Goal: Task Accomplishment & Management: Use online tool/utility

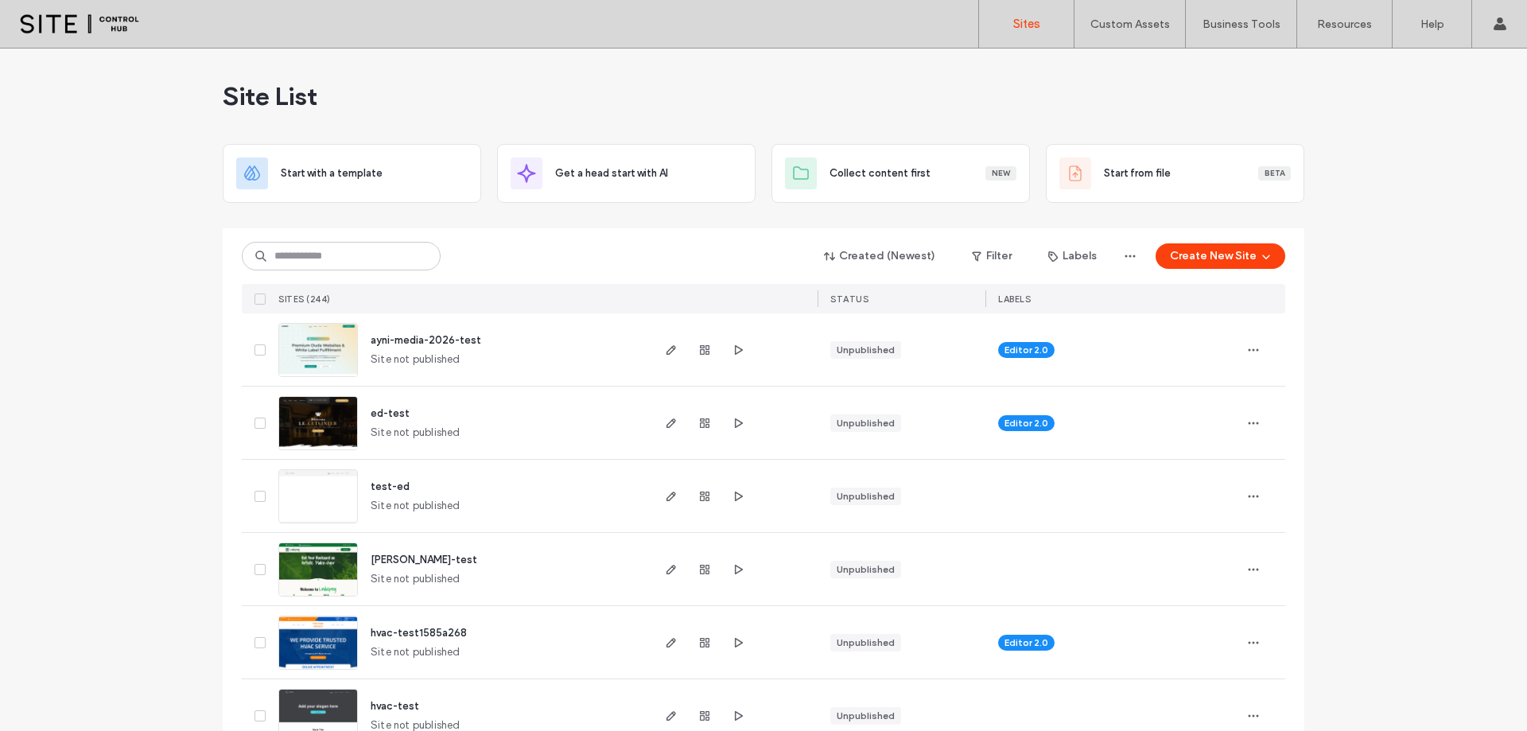
click at [1225, 242] on div "Created (Newest) Filter Labels Create New Site" at bounding box center [764, 256] width 1044 height 30
click at [1223, 248] on button "Create New Site" at bounding box center [1221, 255] width 130 height 25
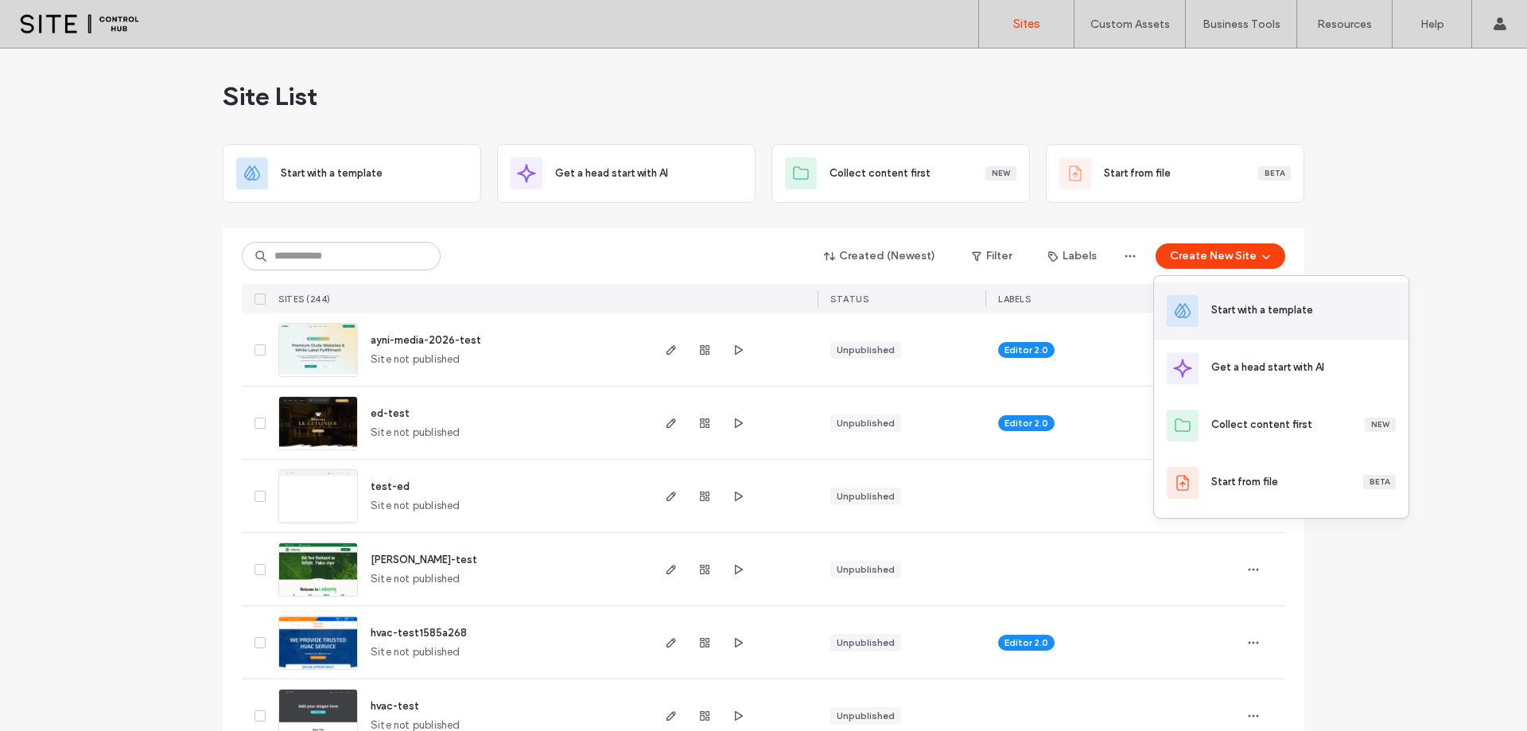
click at [1256, 309] on div "Start with a template" at bounding box center [1262, 310] width 102 height 16
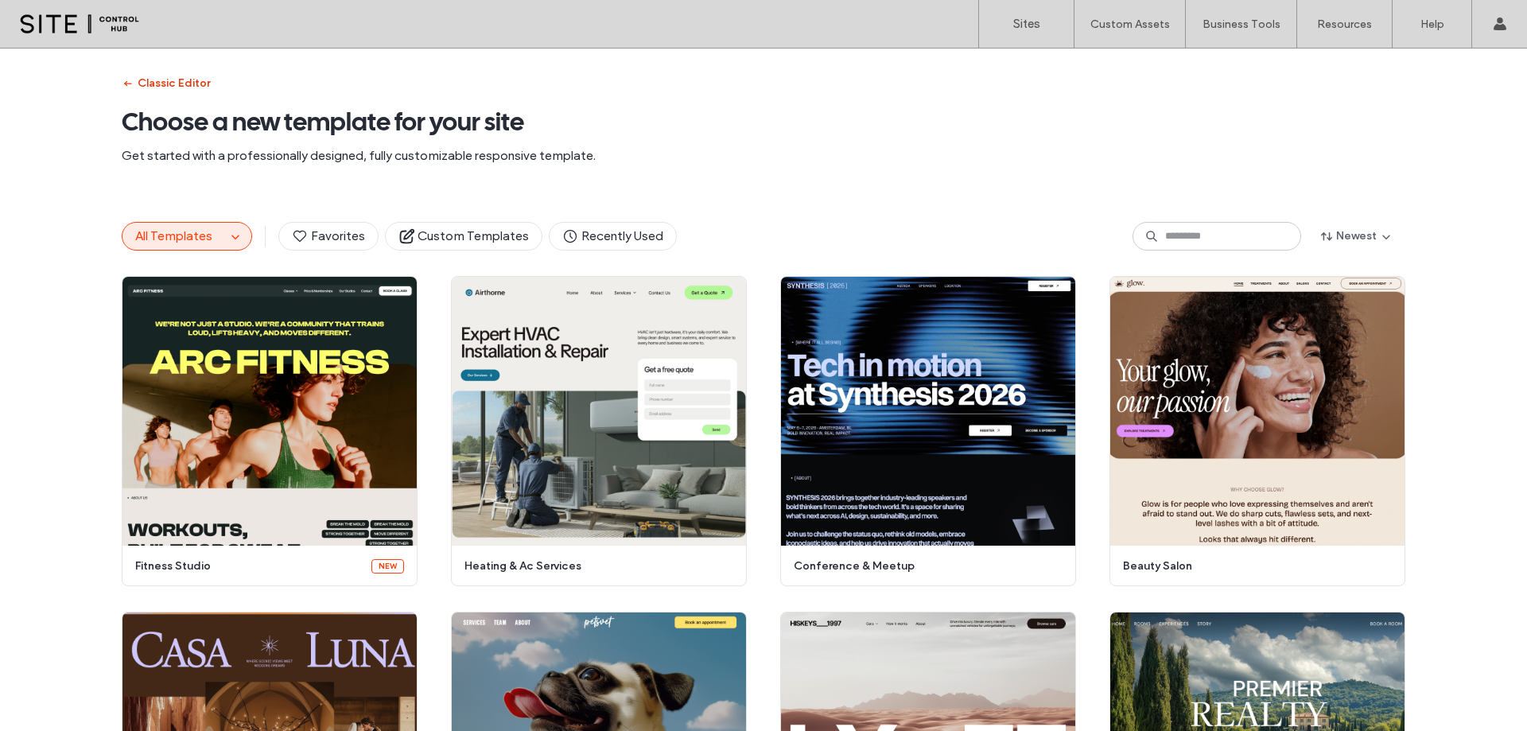
click at [158, 75] on button "Classic Editor" at bounding box center [166, 83] width 88 height 25
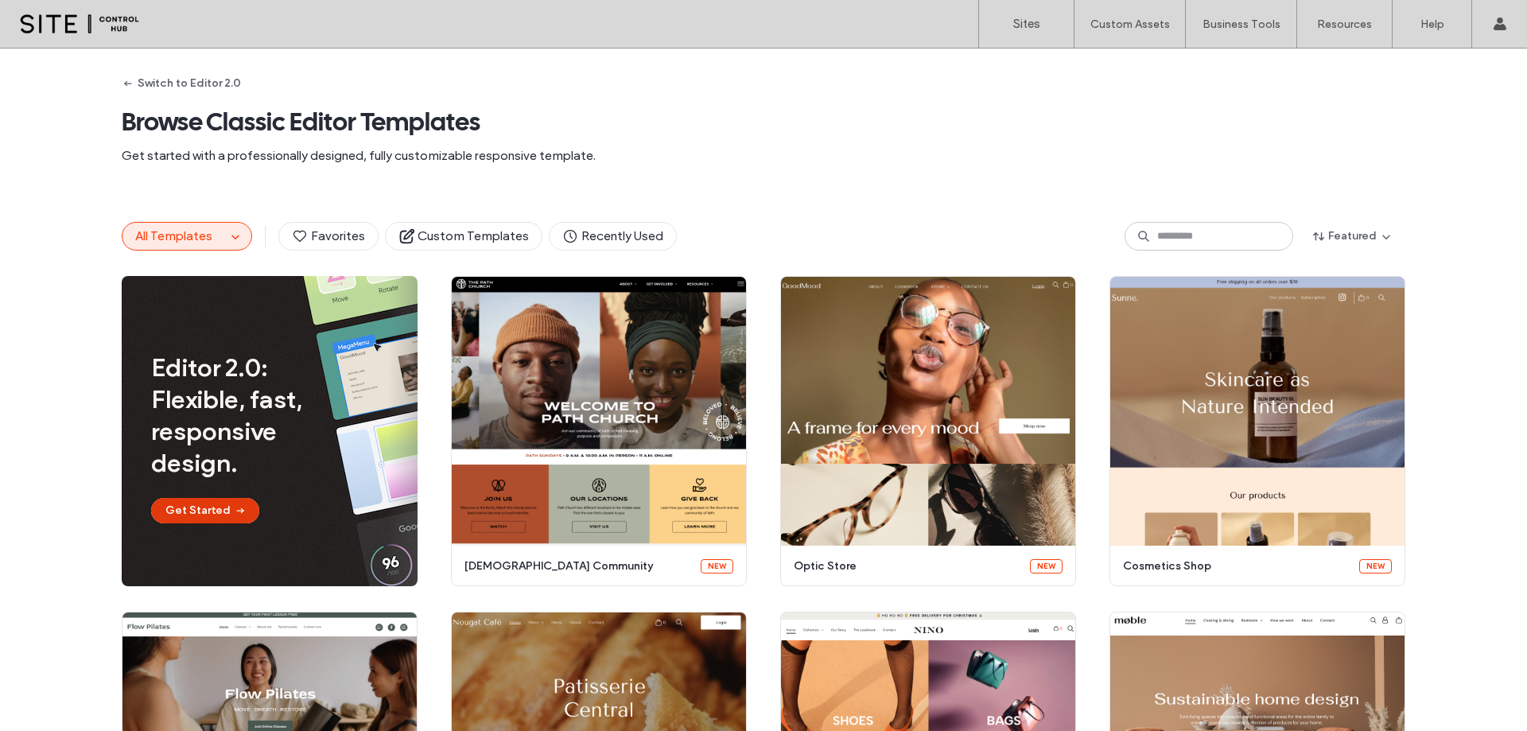
click at [220, 511] on button "Get Started" at bounding box center [205, 510] width 108 height 25
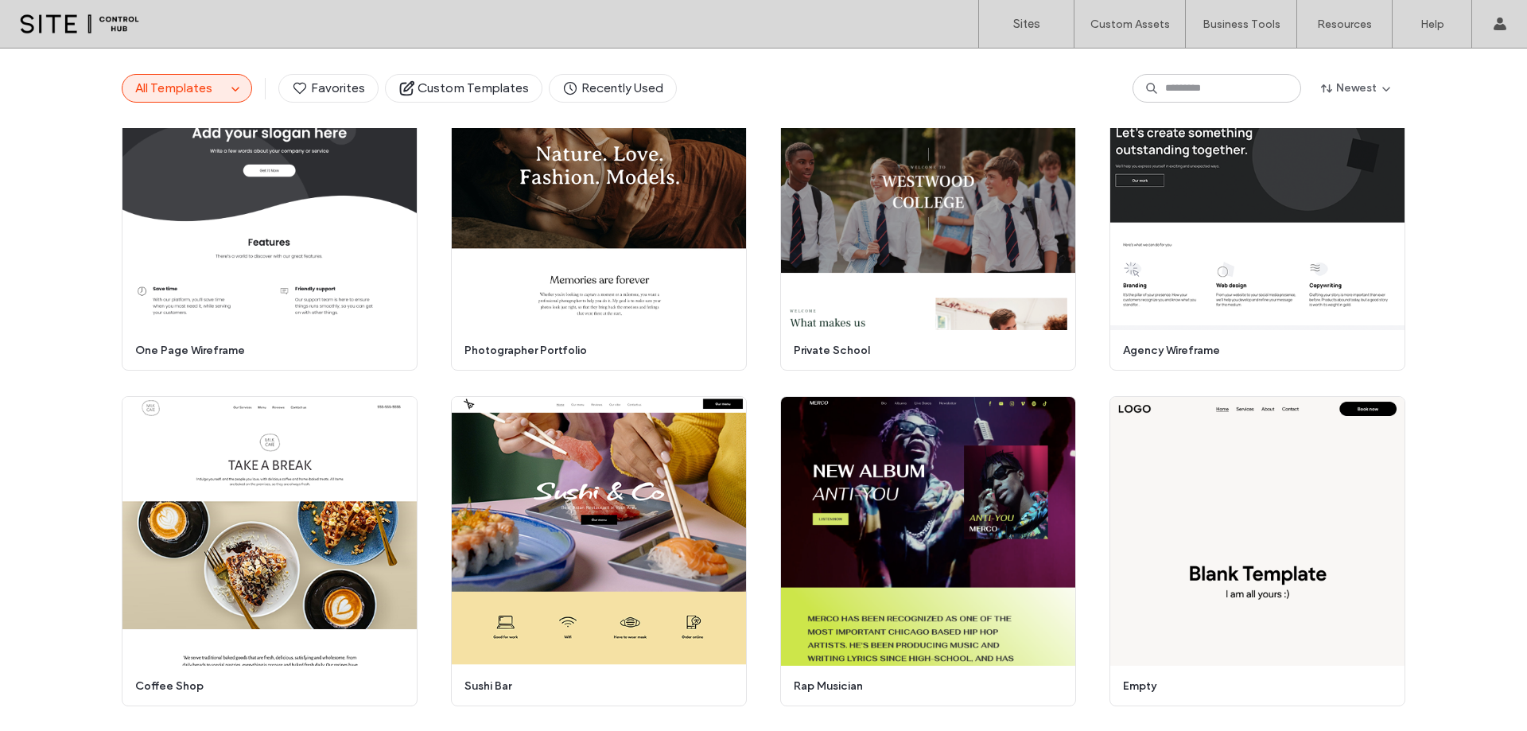
scroll to position [5507, 0]
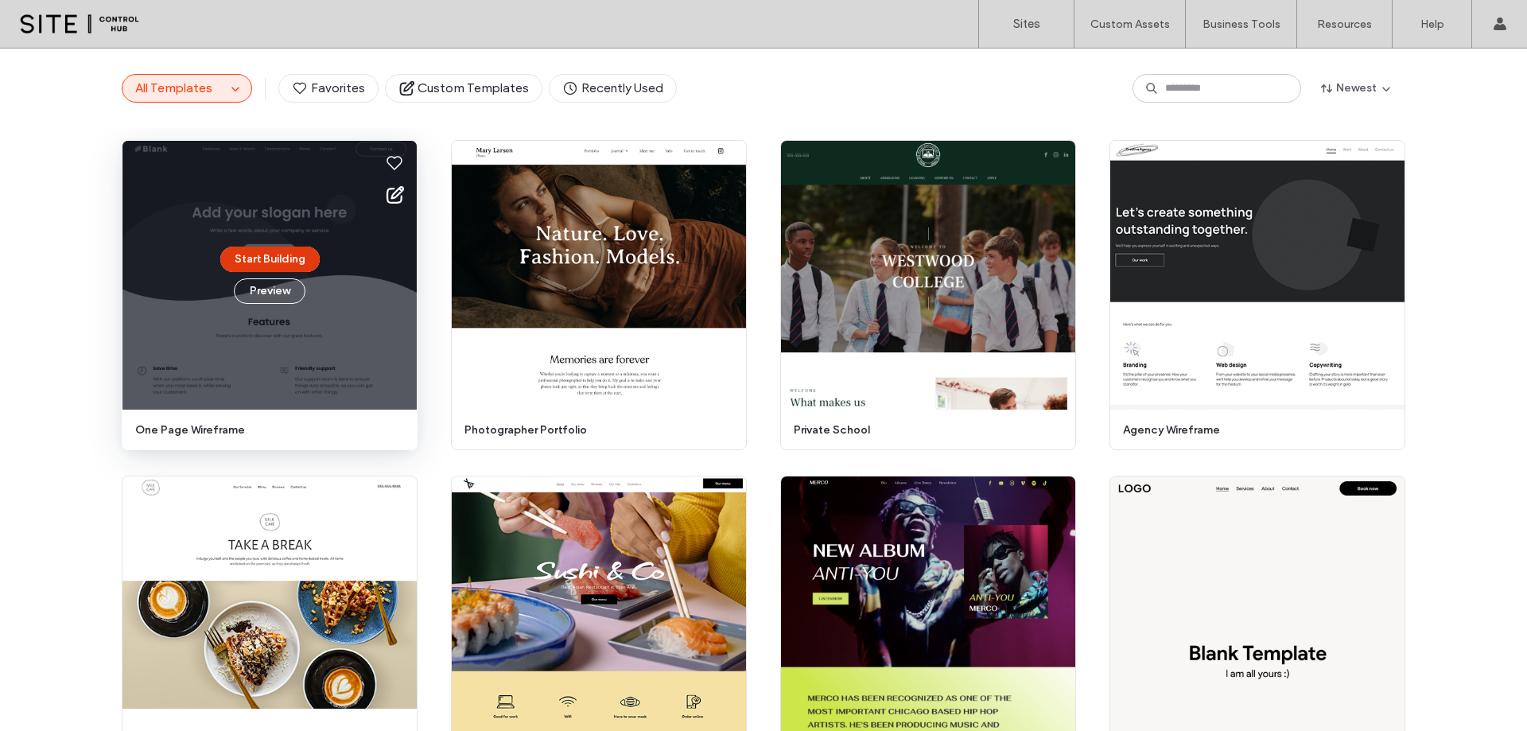
click at [256, 262] on button "Start Building" at bounding box center [269, 259] width 99 height 25
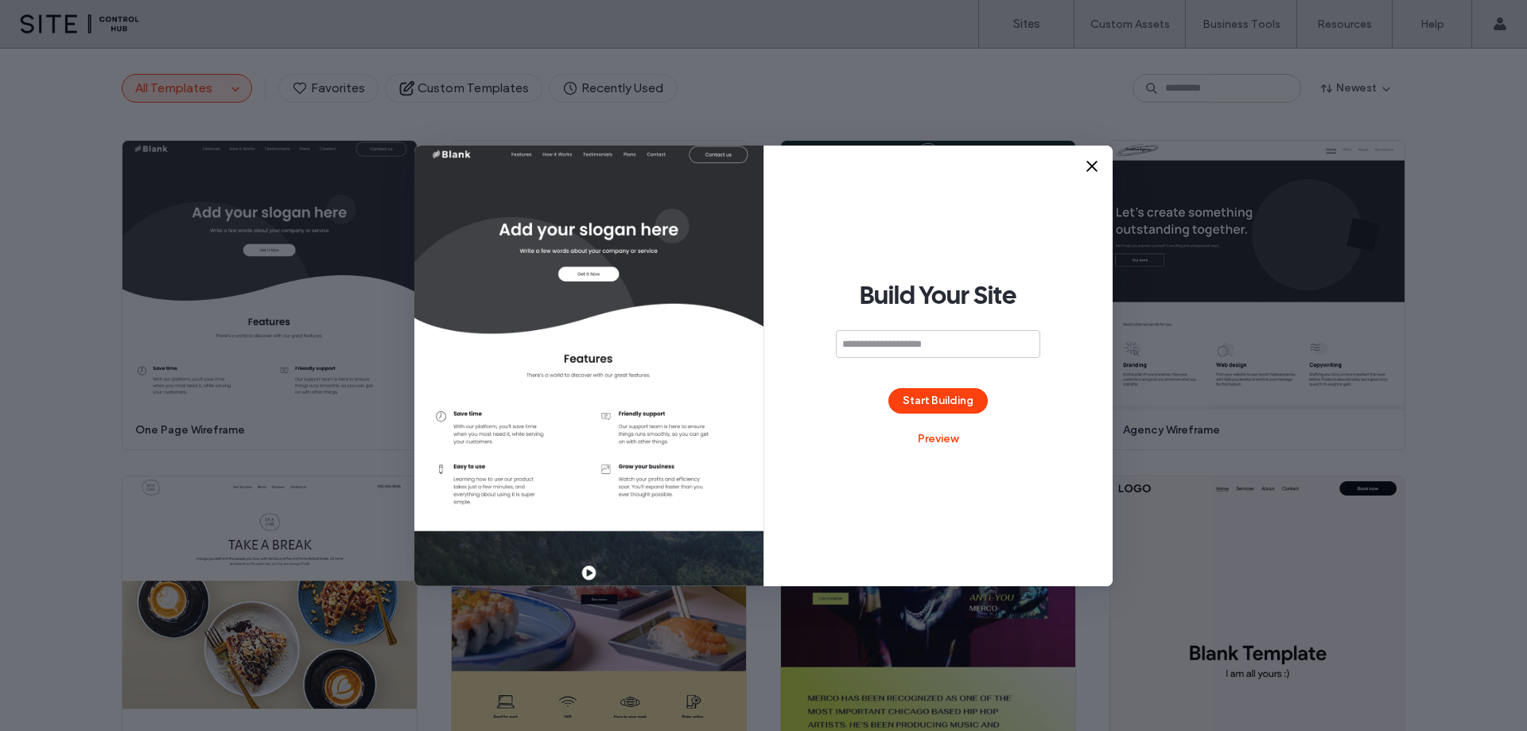
click at [947, 350] on input at bounding box center [938, 344] width 204 height 28
type input "********"
click at [923, 391] on button "Start Building" at bounding box center [937, 400] width 99 height 25
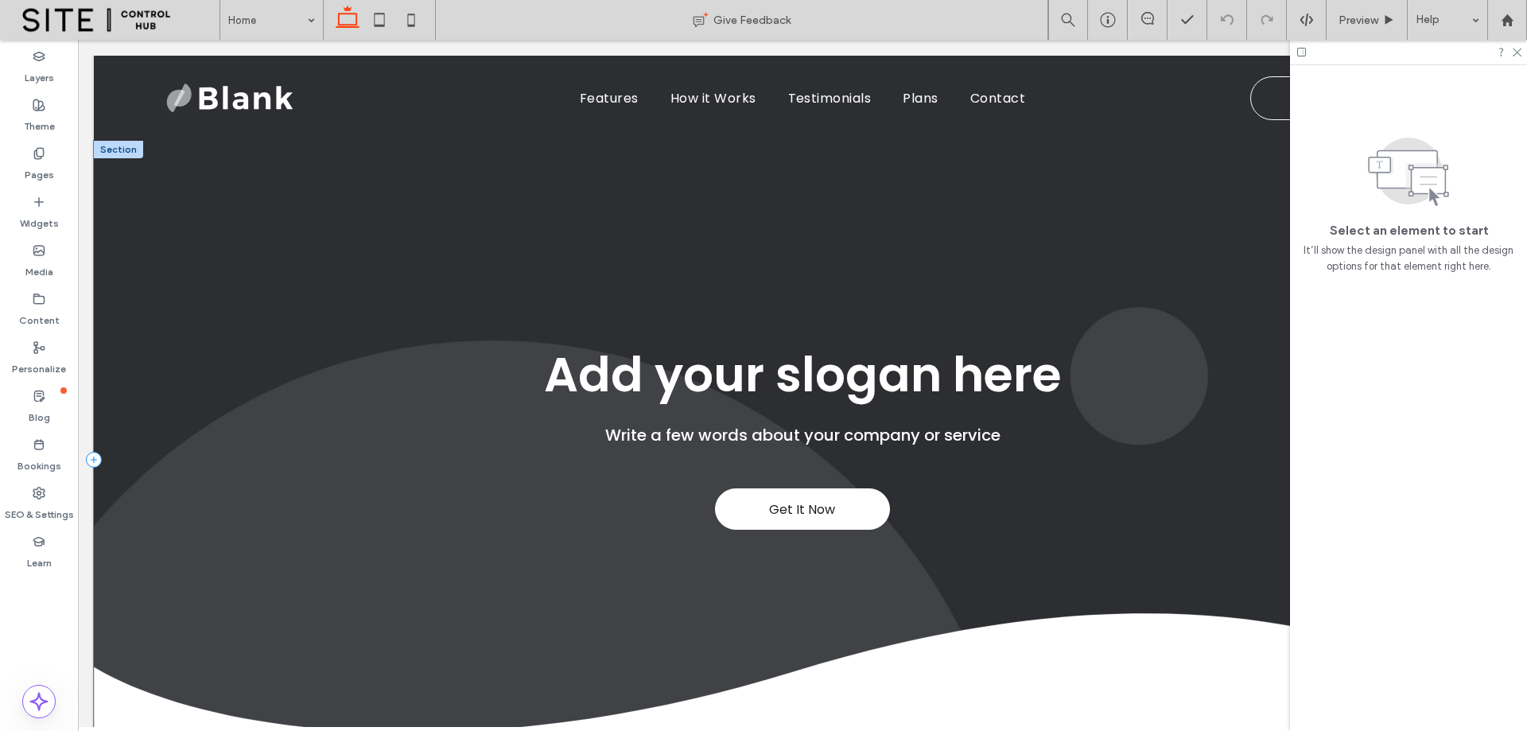
click at [563, 264] on div "Get It Now Add your slogan here Write a few words about your company or service" at bounding box center [802, 460] width 1417 height 638
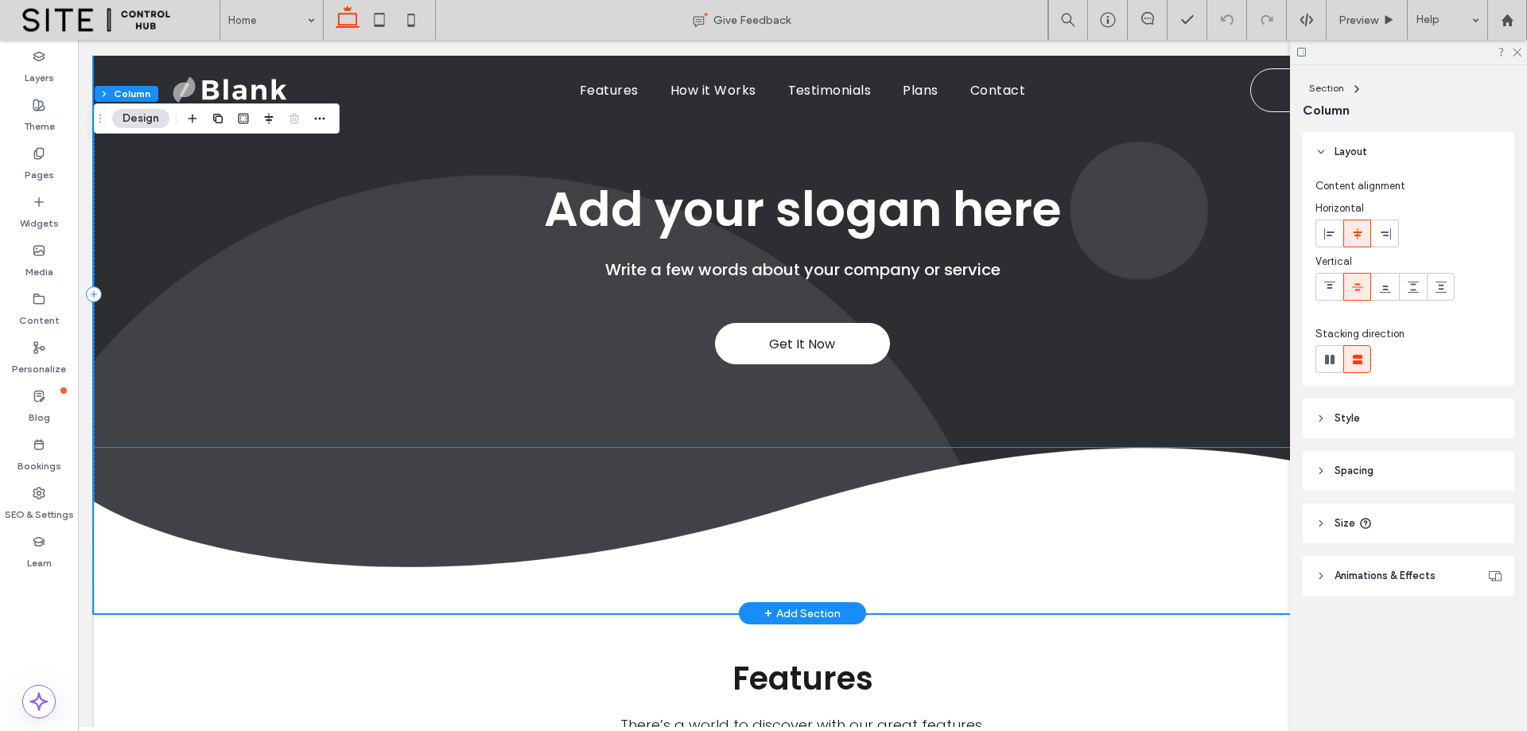
scroll to position [143, 0]
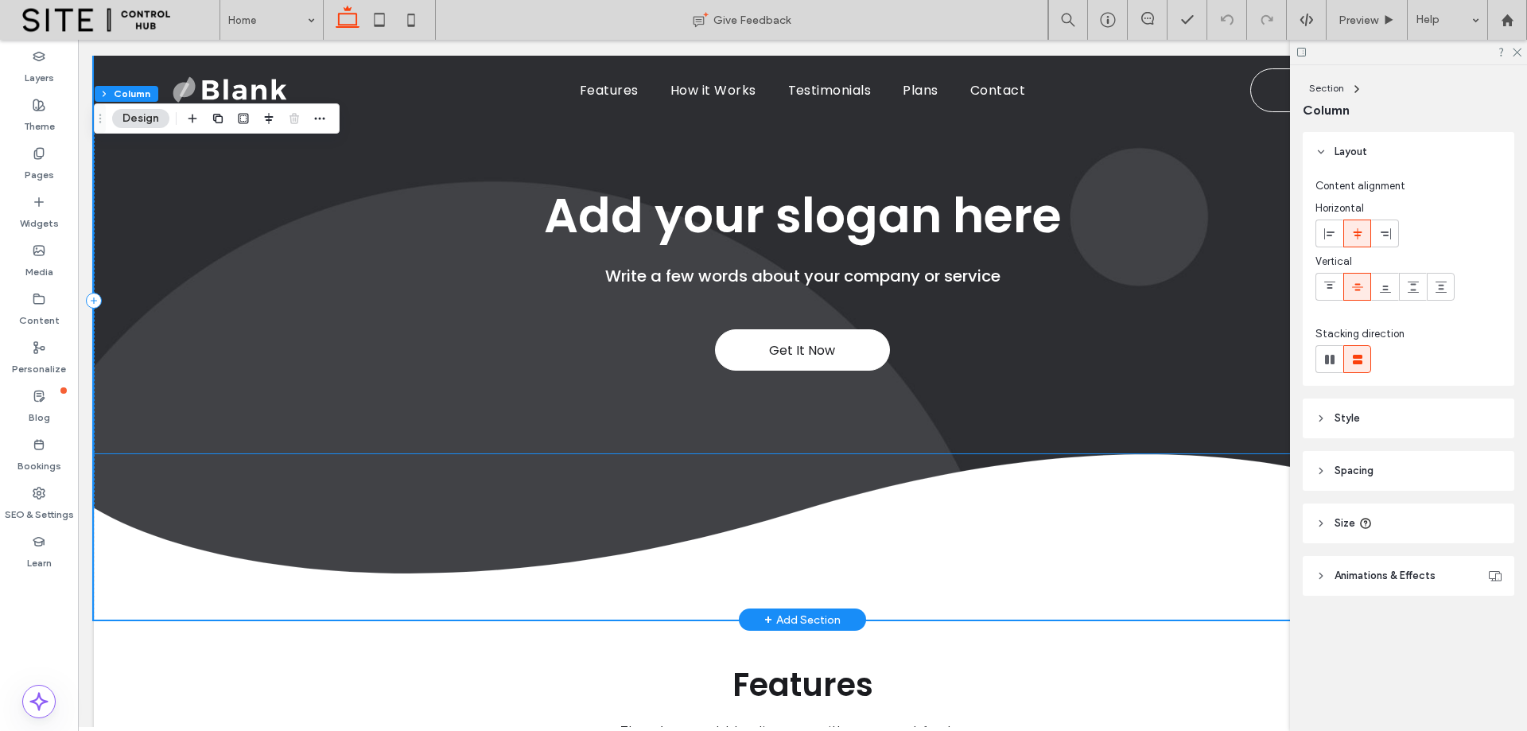
click at [660, 546] on img at bounding box center [802, 536] width 1417 height 165
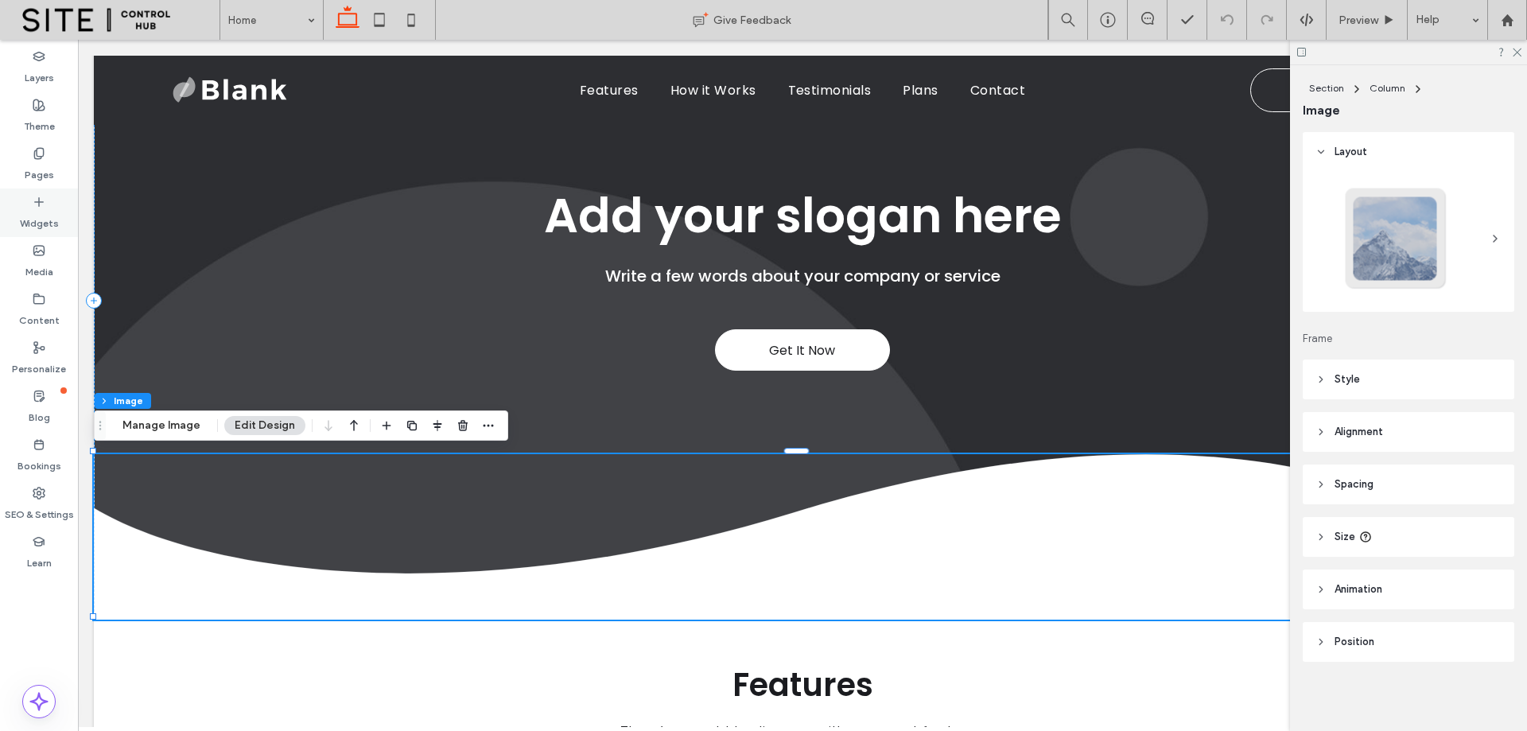
click at [47, 219] on label "Widgets" at bounding box center [39, 219] width 39 height 22
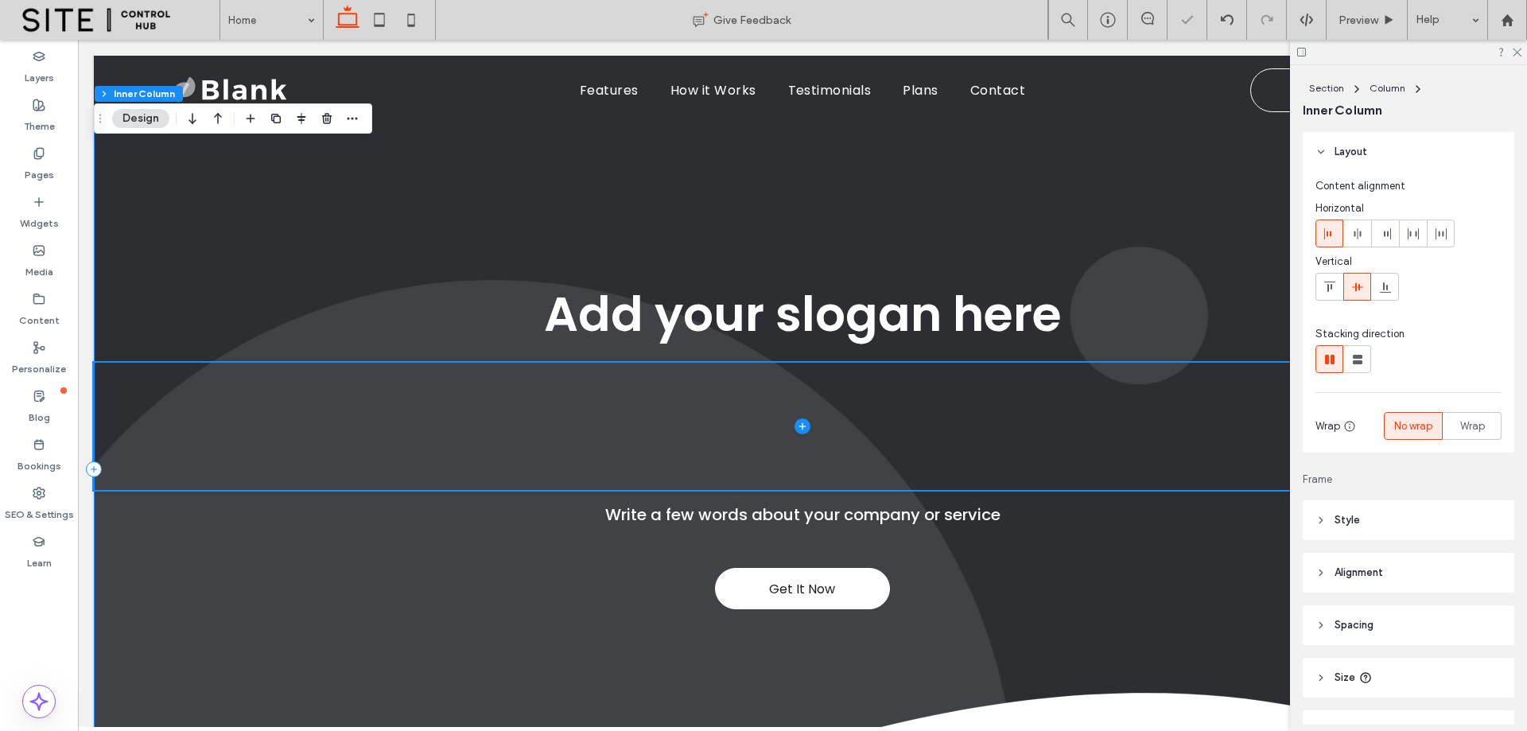
scroll to position [283, 0]
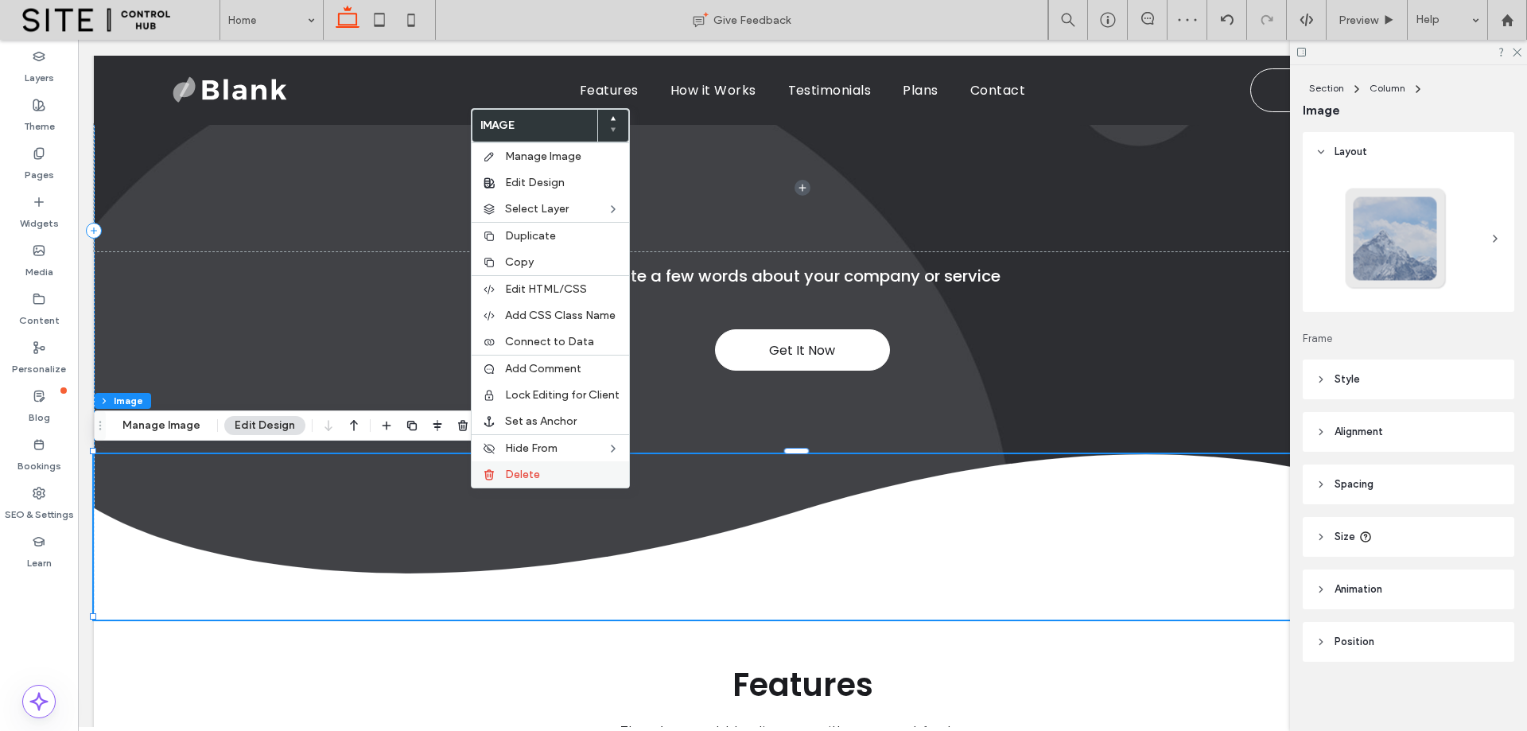
click at [542, 481] on div "Delete" at bounding box center [550, 474] width 157 height 26
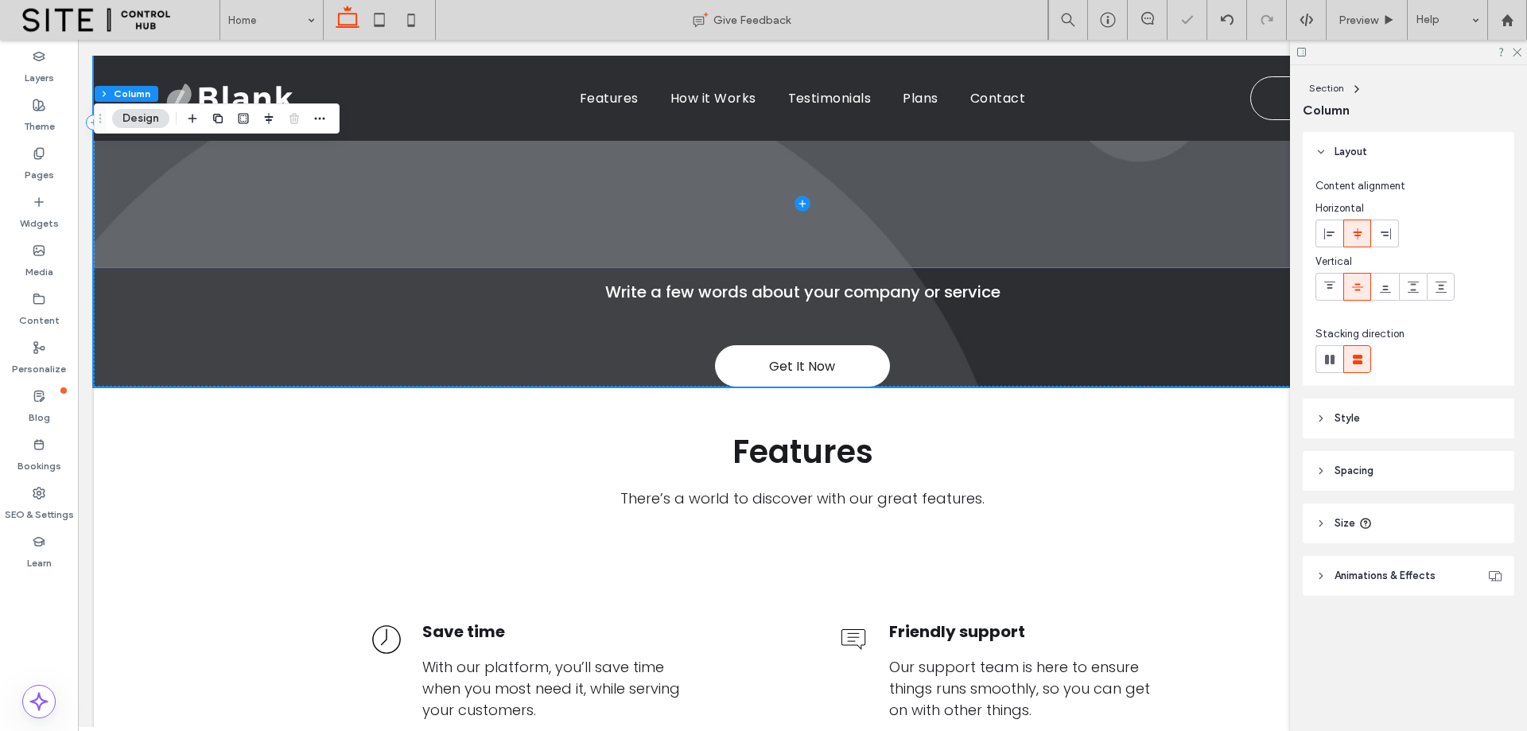
scroll to position [0, 0]
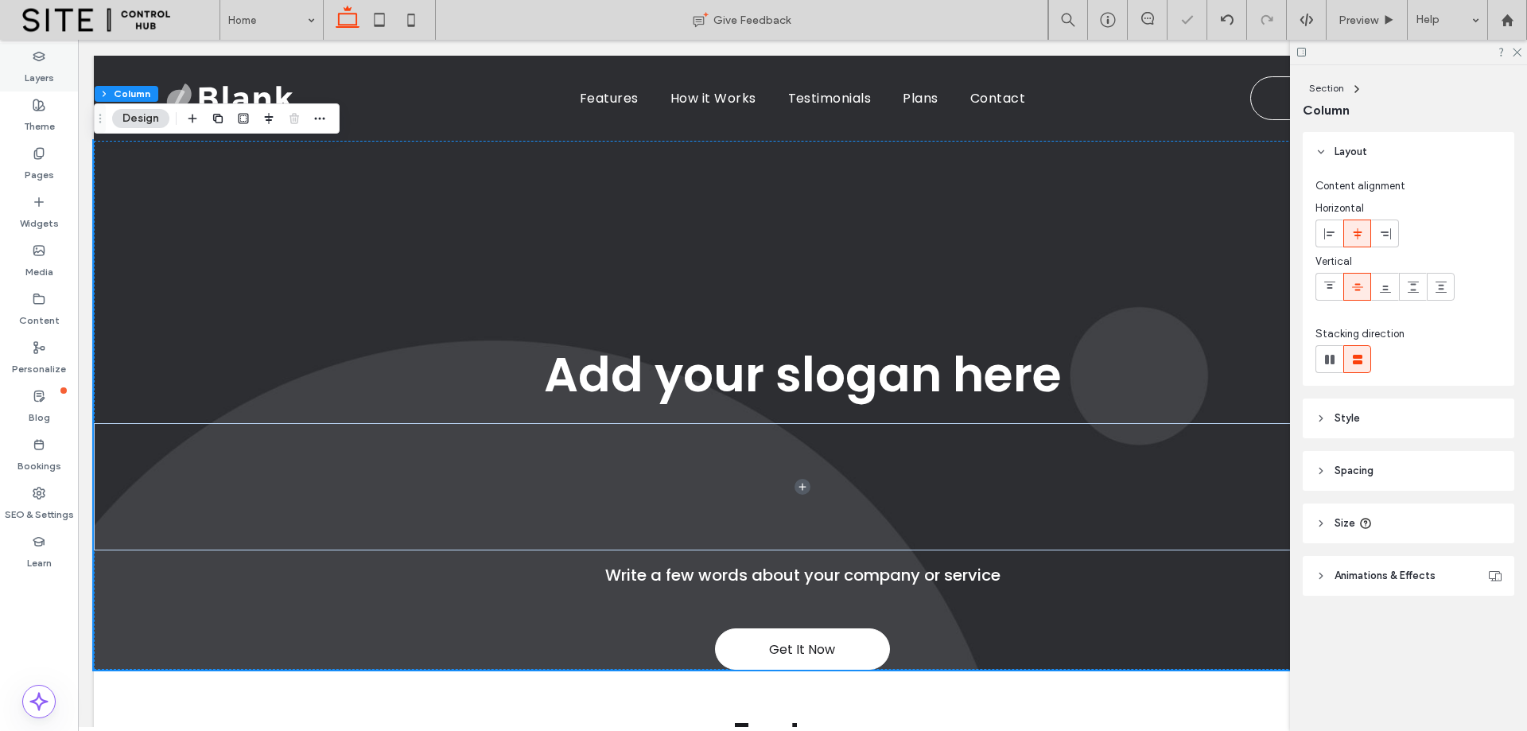
click at [37, 83] on label "Layers" at bounding box center [39, 74] width 29 height 22
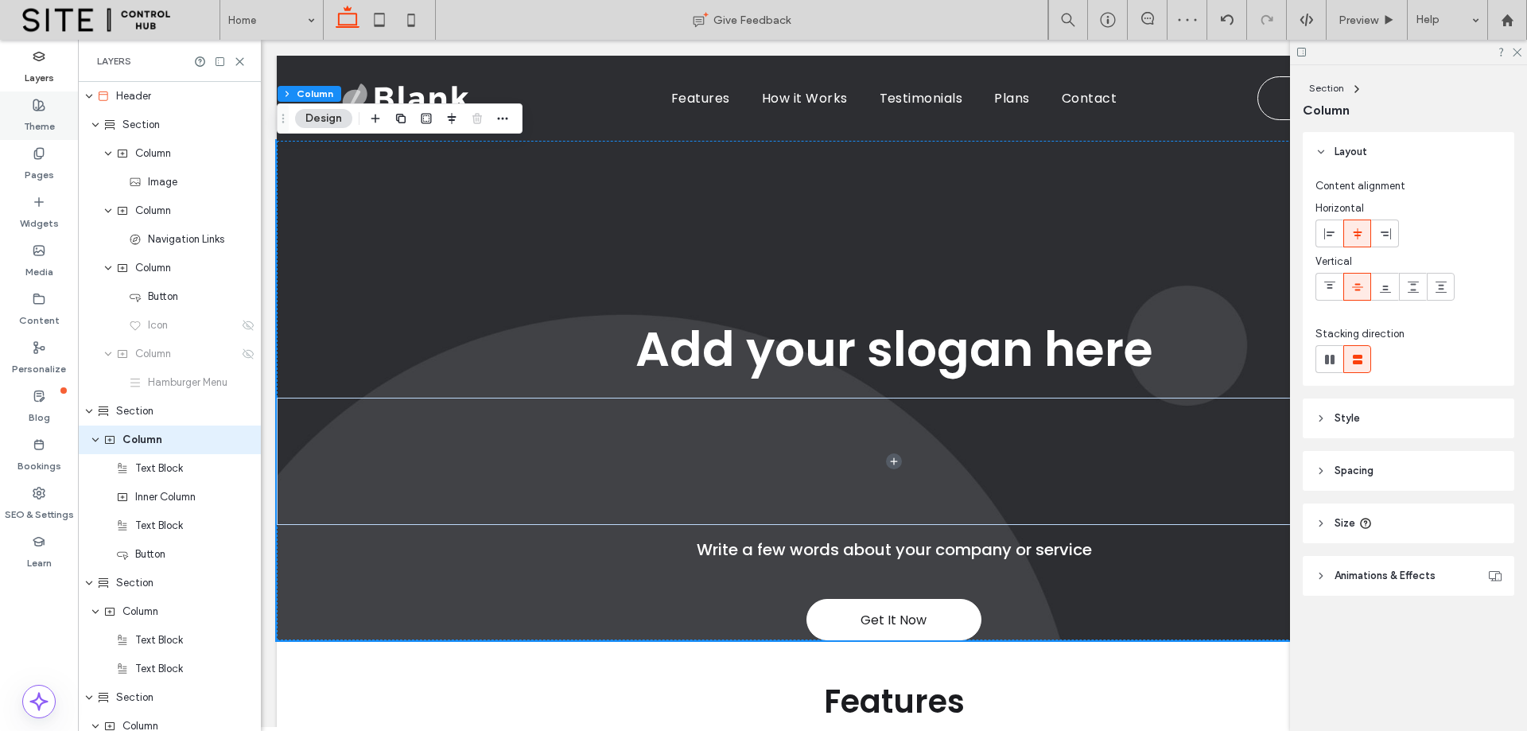
click at [41, 121] on label "Theme" at bounding box center [39, 122] width 31 height 22
